Goal: Transaction & Acquisition: Book appointment/travel/reservation

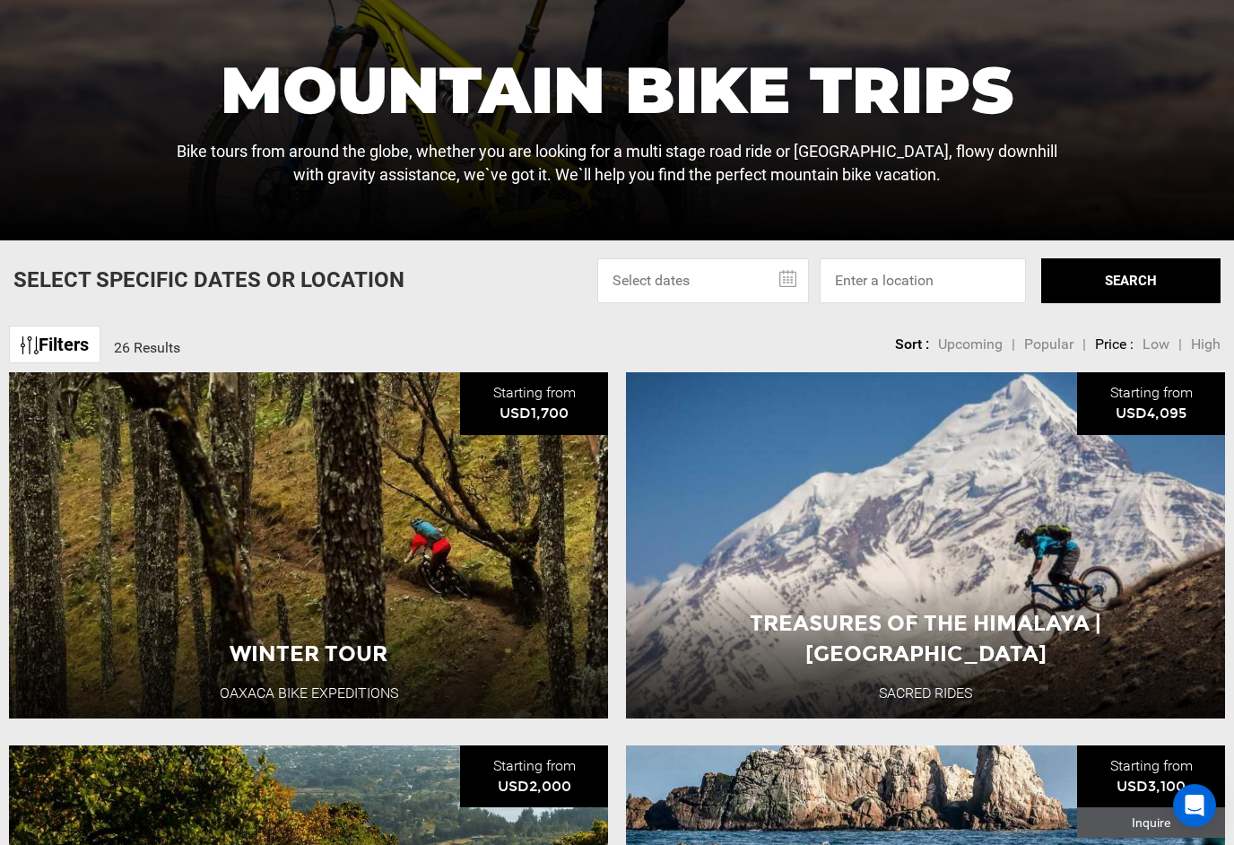
scroll to position [507, 0]
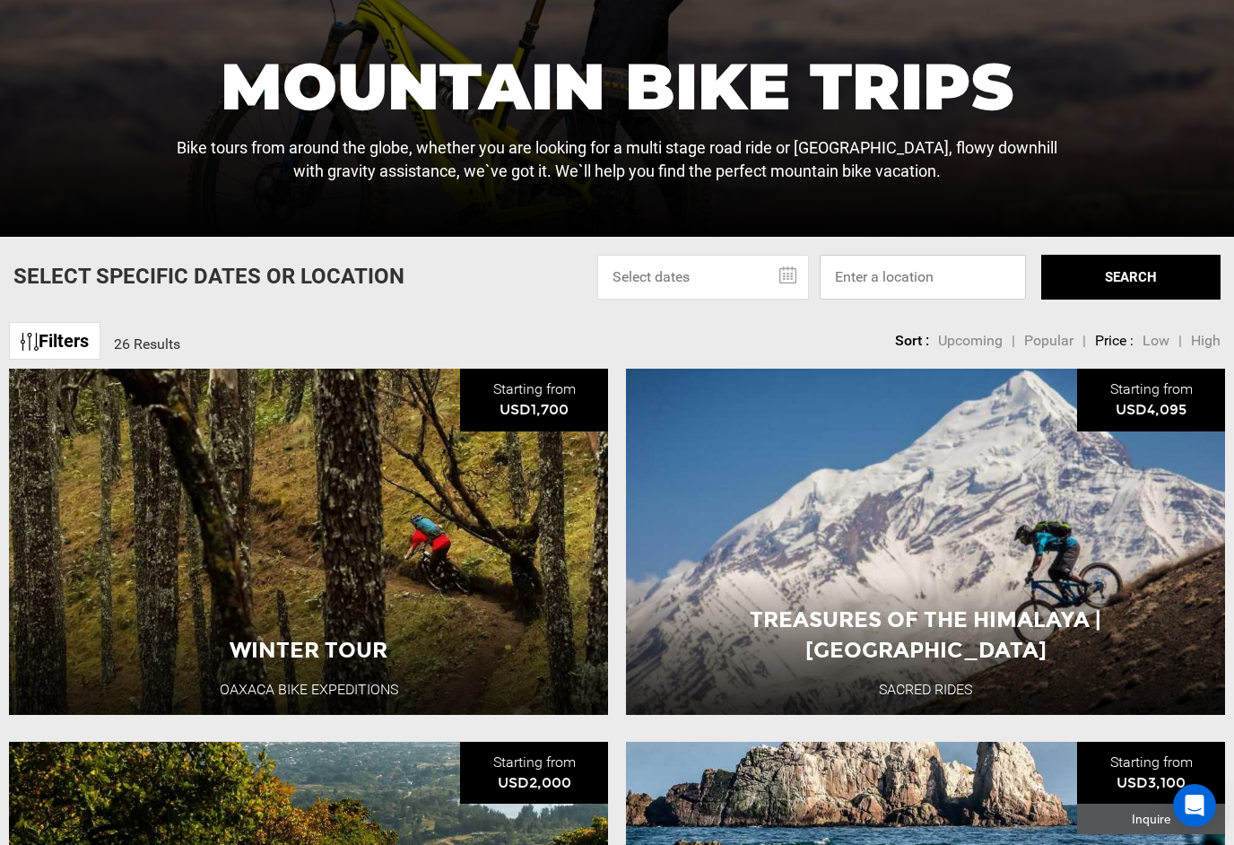
click at [955, 300] on input at bounding box center [923, 277] width 206 height 45
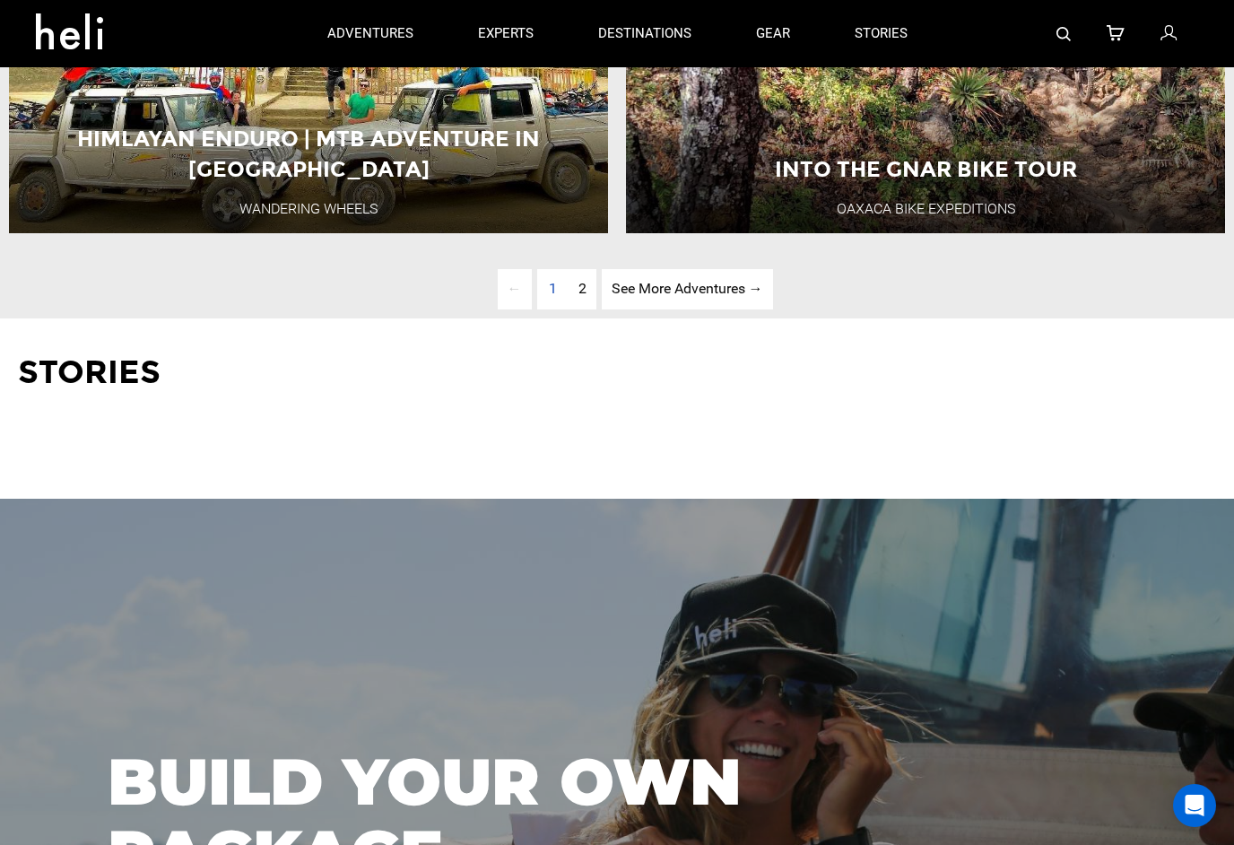
scroll to position [4711, 0]
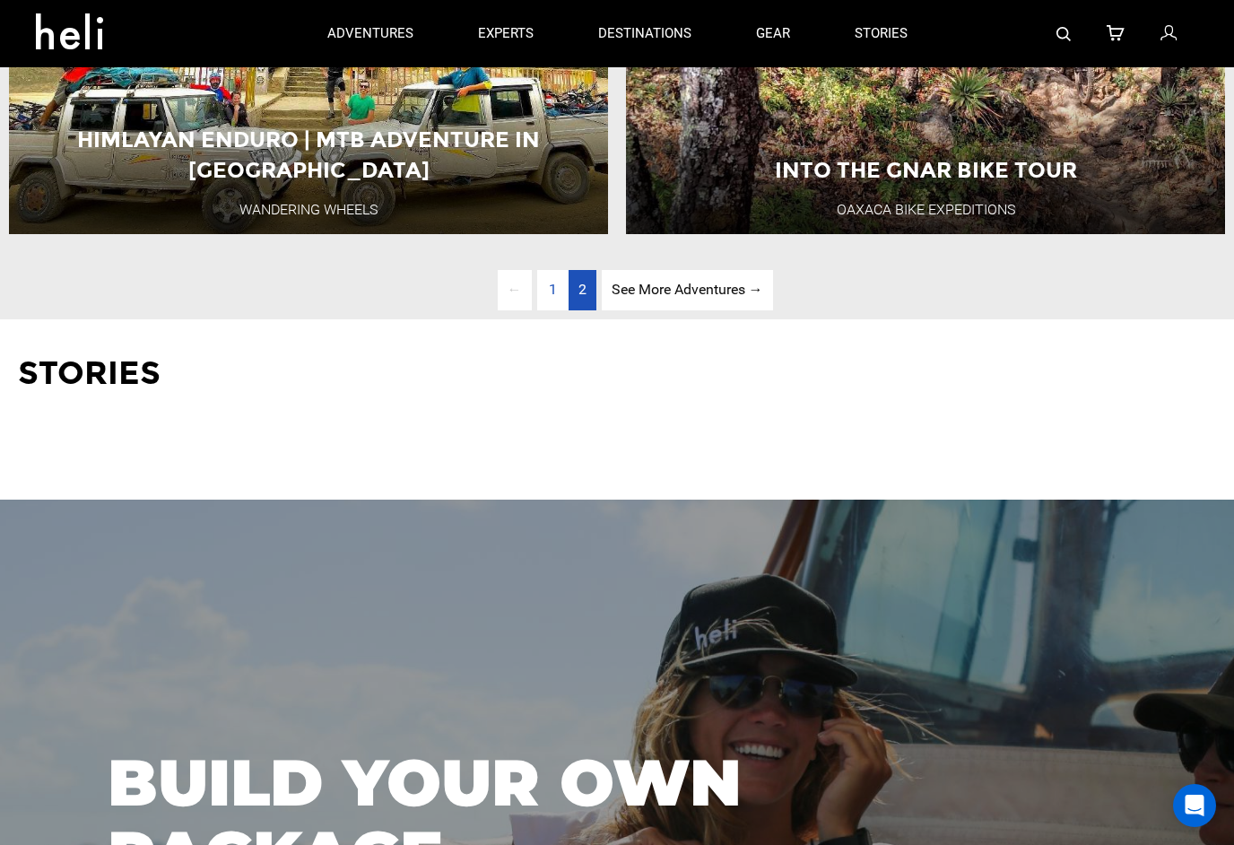
click at [582, 310] on link "page 2" at bounding box center [583, 290] width 28 height 40
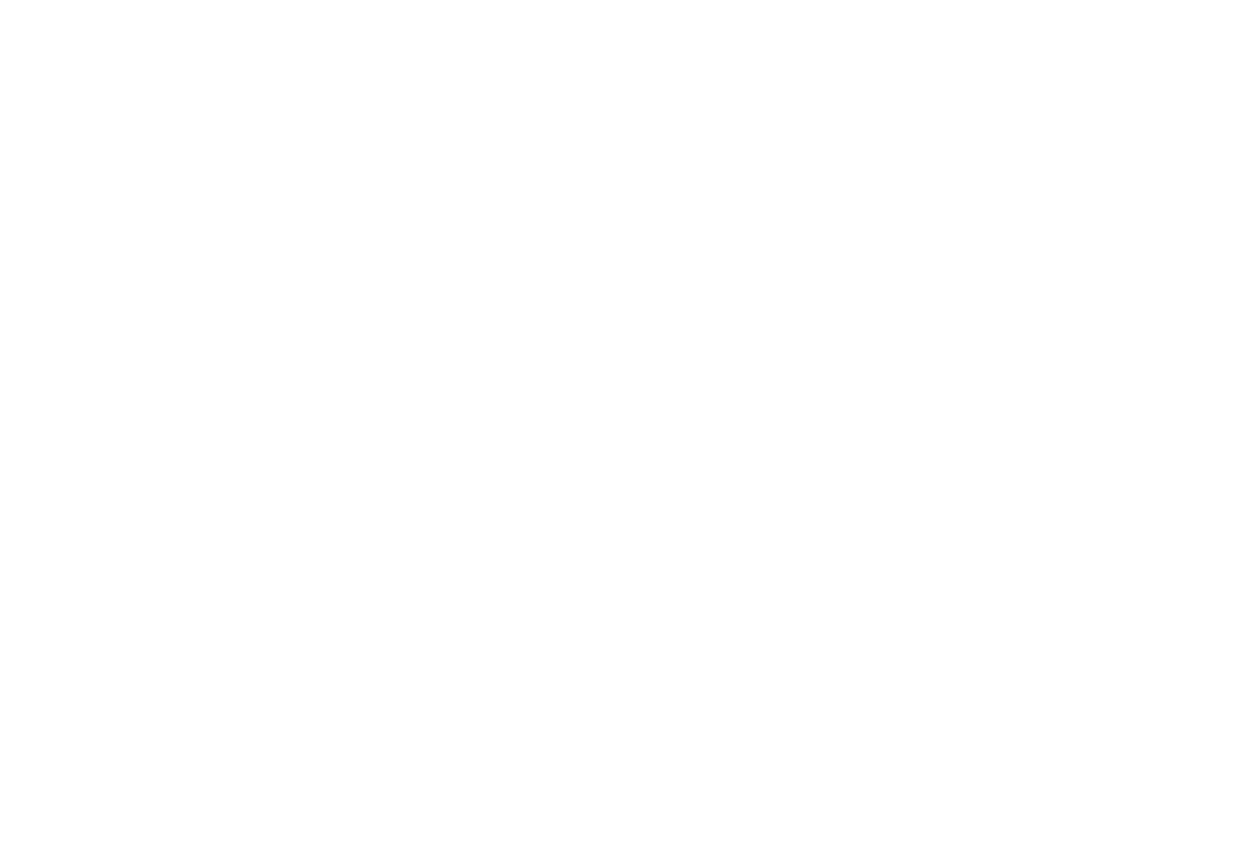
scroll to position [812, 0]
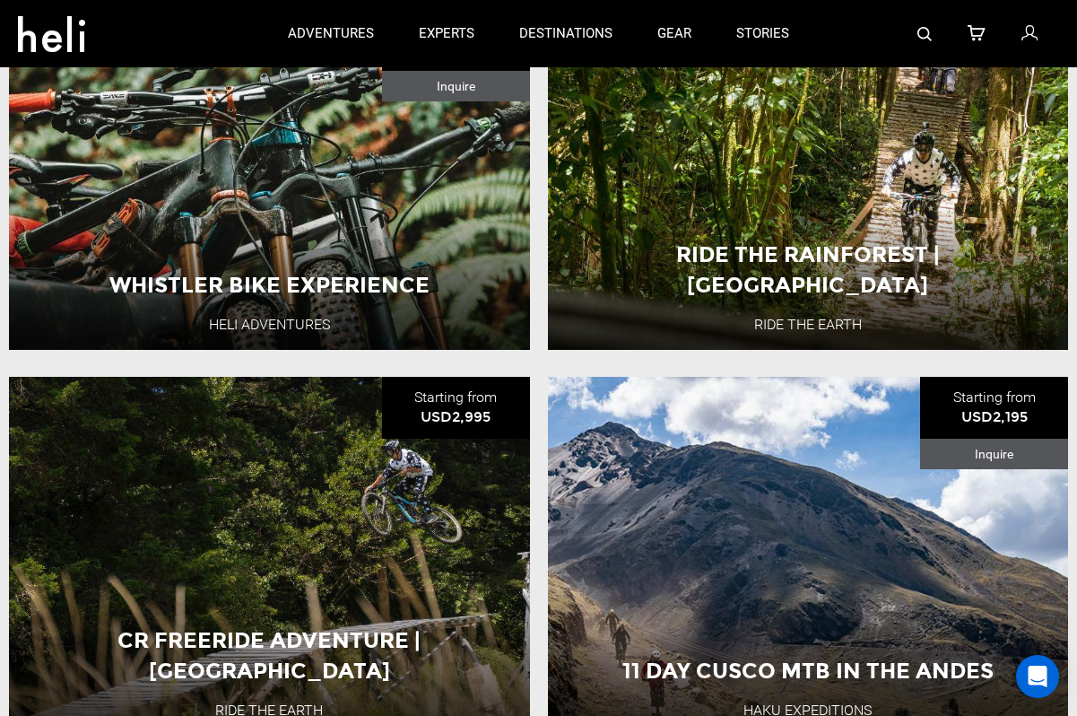
scroll to position [638, 0]
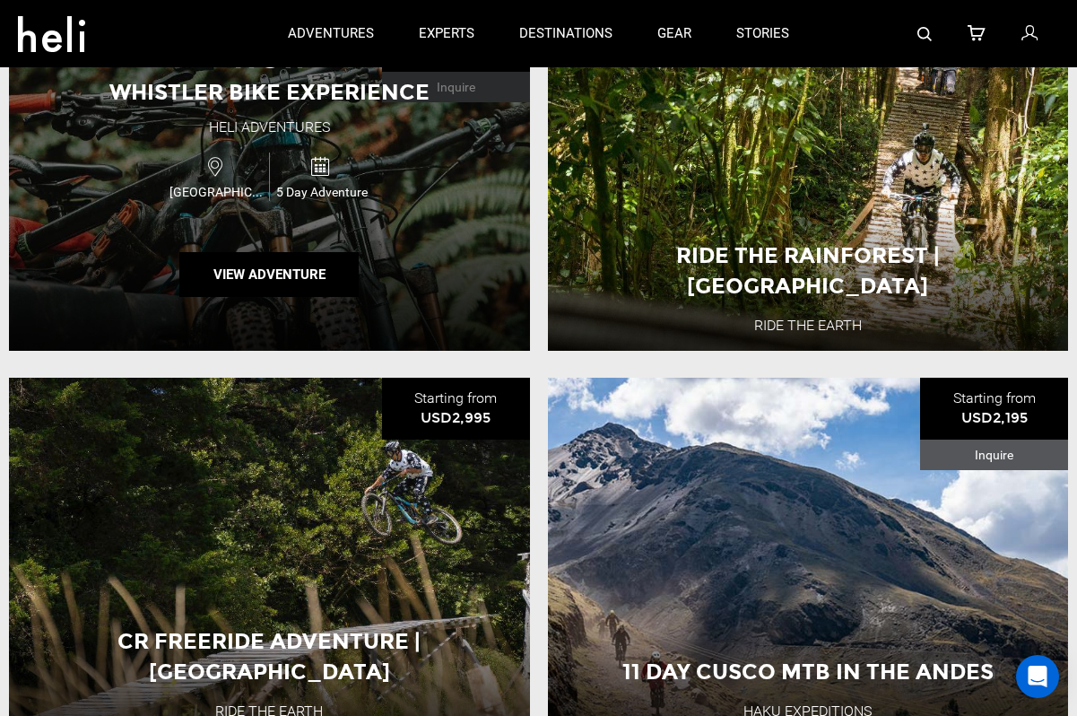
click at [77, 222] on div "Whistler Bike Experience Heli Adventures Canada 5 Day Adventure View Adventure" at bounding box center [269, 171] width 521 height 359
